Goal: Information Seeking & Learning: Learn about a topic

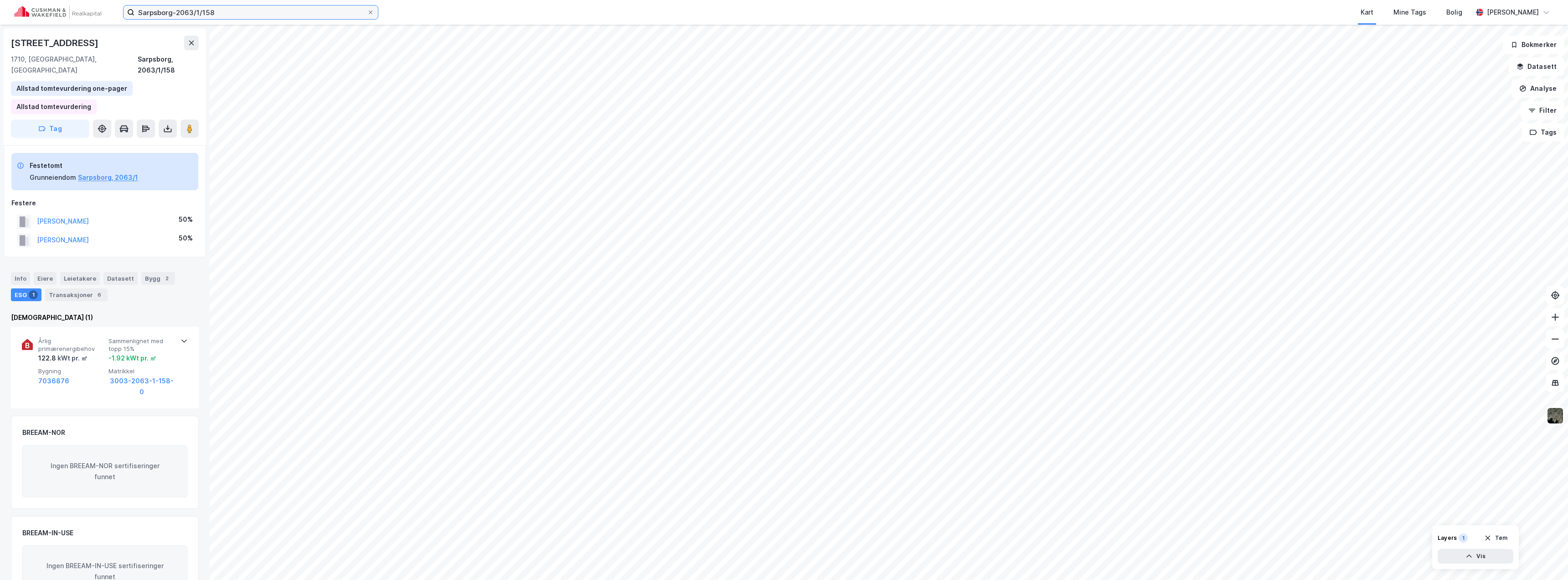
click at [197, 18] on input "Sarpsborg-2063/1/158" at bounding box center [251, 12] width 232 height 13
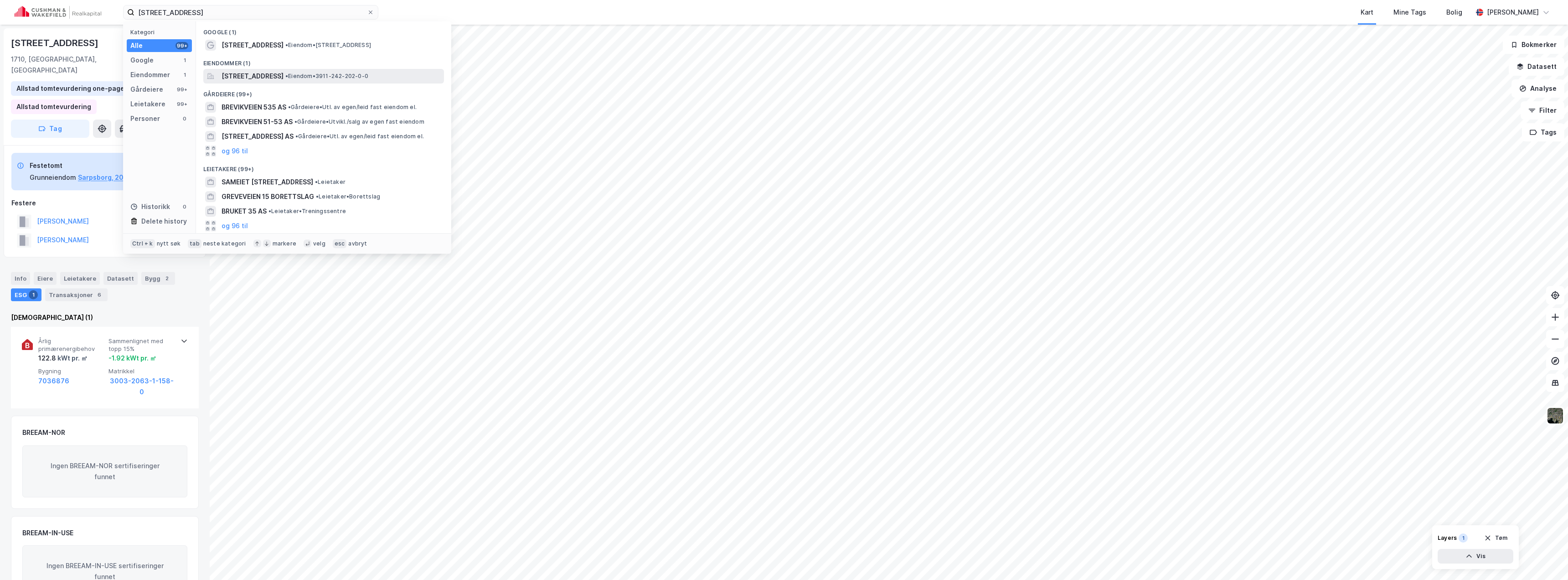
click at [283, 74] on span "[STREET_ADDRESS]" at bounding box center [252, 76] width 62 height 11
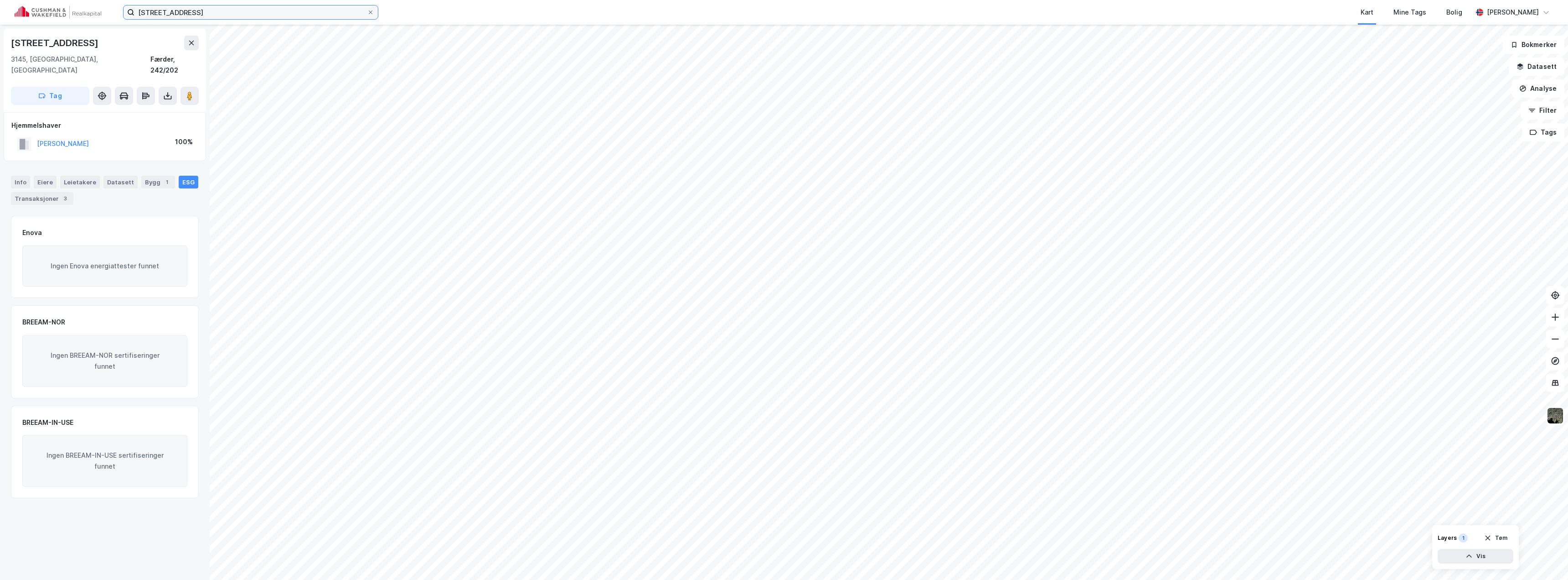
drag, startPoint x: 205, startPoint y: 10, endPoint x: 205, endPoint y: 1, distance: 9.0
click at [205, 9] on input "[STREET_ADDRESS]" at bounding box center [251, 12] width 232 height 13
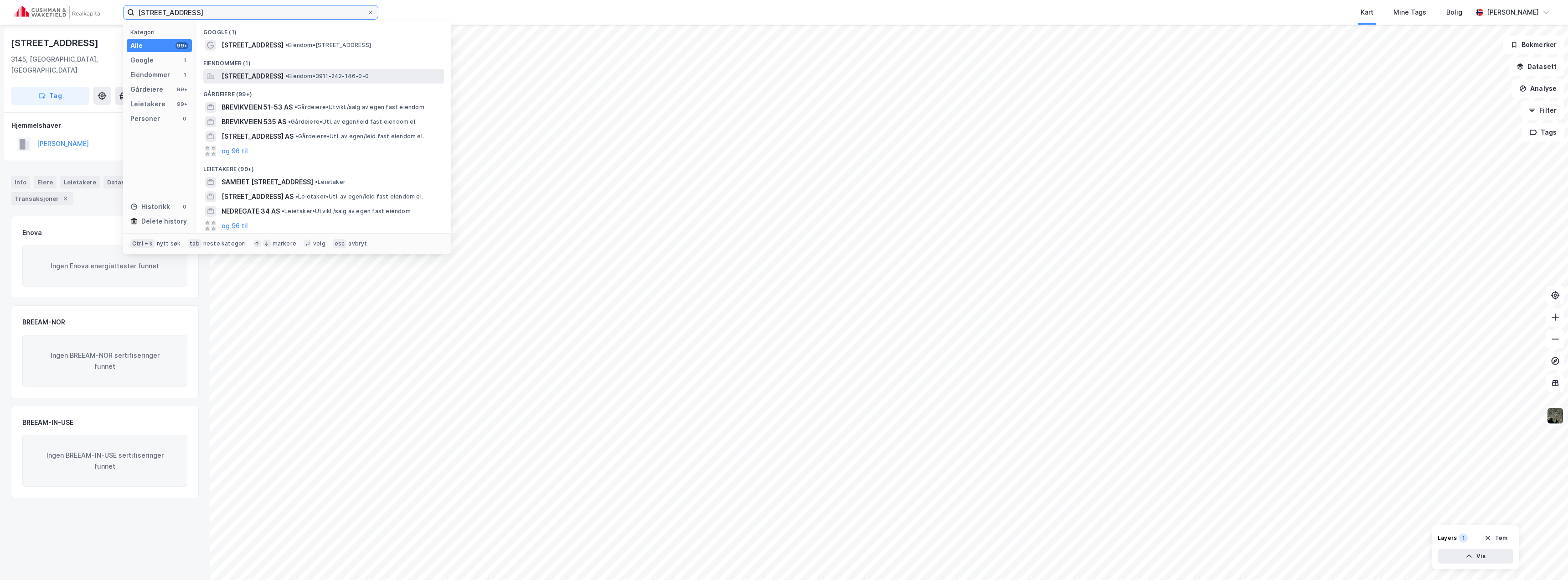
type input "[STREET_ADDRESS]"
click at [283, 76] on span "[STREET_ADDRESS]" at bounding box center [252, 76] width 62 height 11
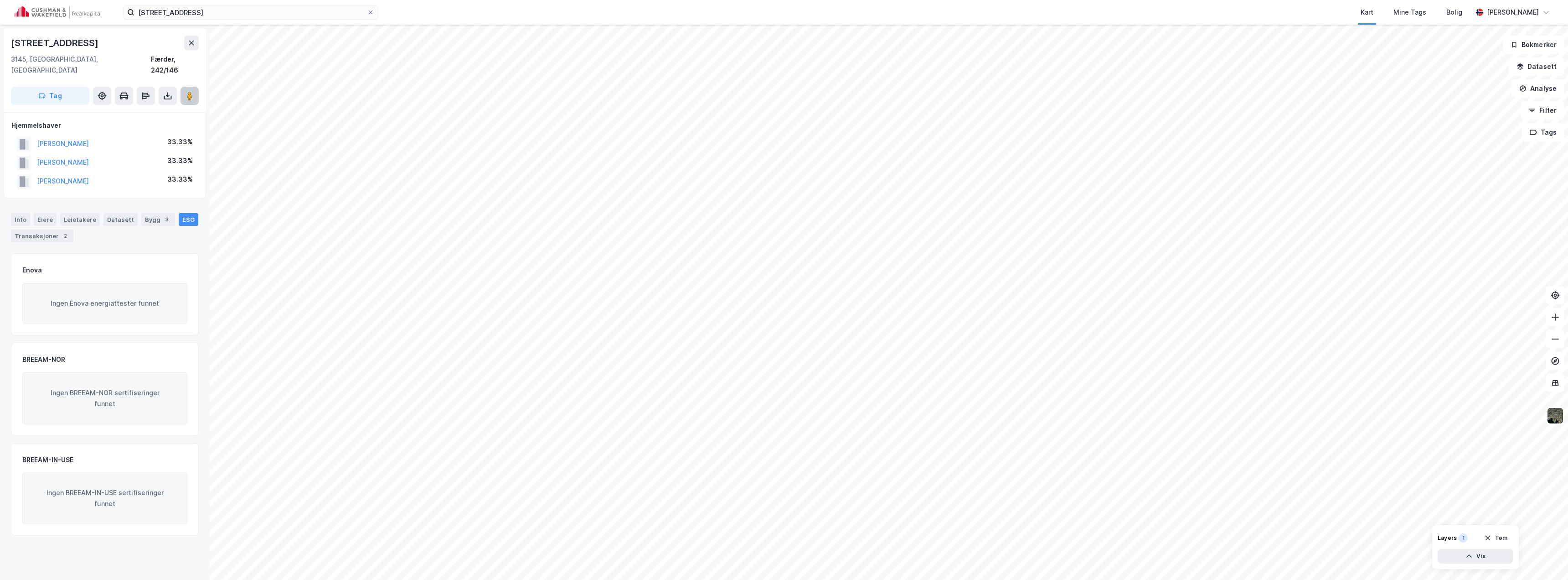
click at [192, 91] on image at bounding box center [190, 96] width 6 height 9
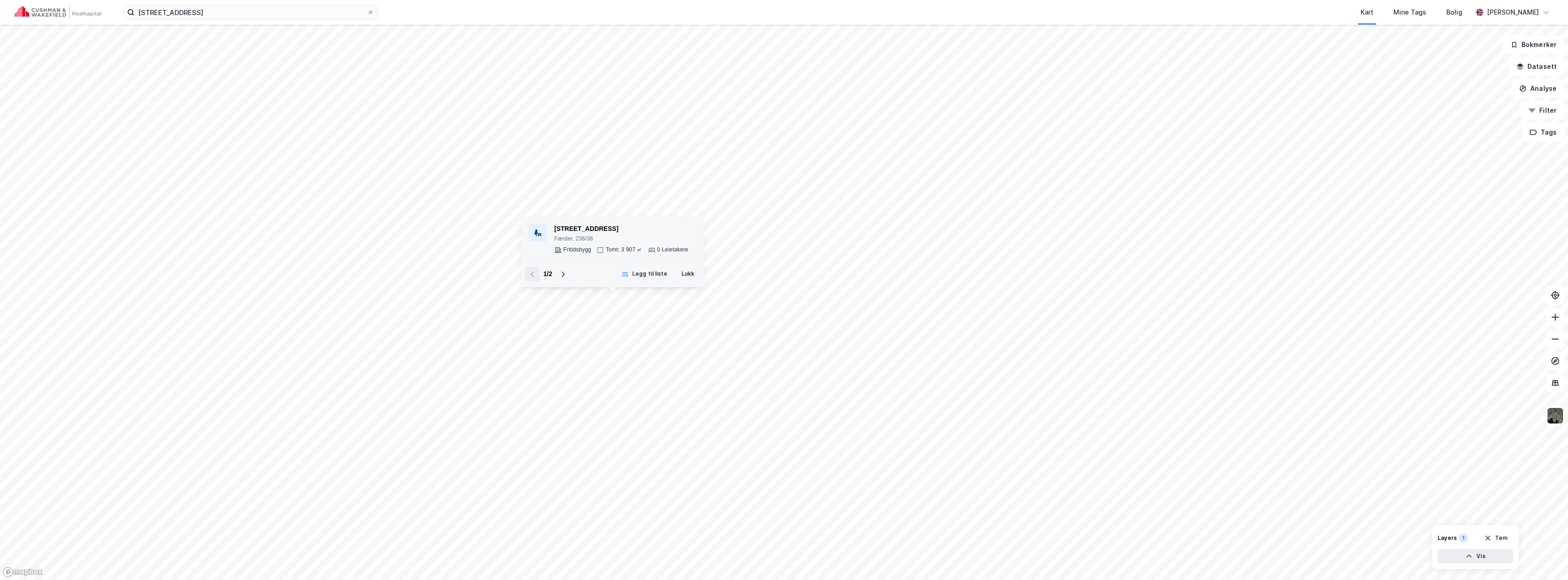
click at [590, 238] on div "Færder, 236/38" at bounding box center [621, 239] width 134 height 7
